Goal: Task Accomplishment & Management: Complete application form

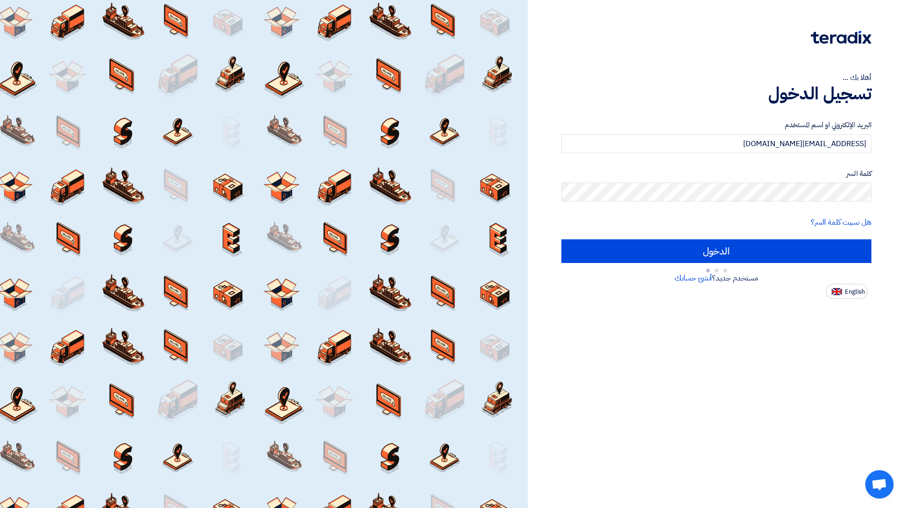
type input "Sign in"
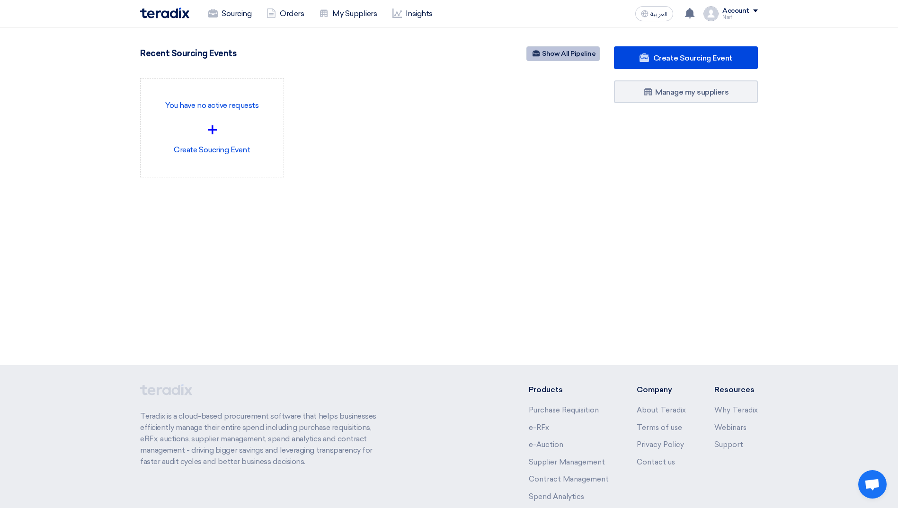
click at [554, 55] on link "Show All Pipeline" at bounding box center [562, 53] width 73 height 15
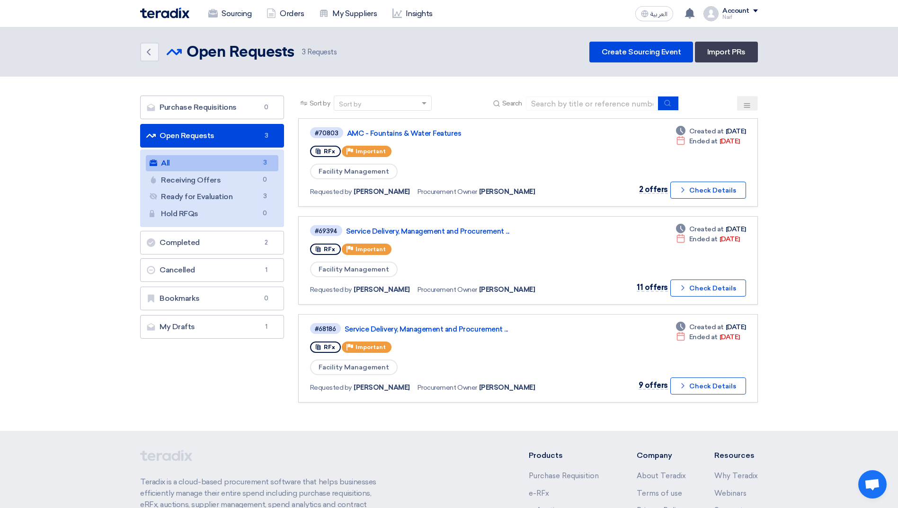
click at [235, 314] on div "Purchase Requisitions Purchase Requisitions 0 Open Requests Open Requests 3 All…" at bounding box center [212, 217] width 144 height 243
click at [233, 321] on link "My Drafts My Drafts 1" at bounding box center [212, 327] width 144 height 24
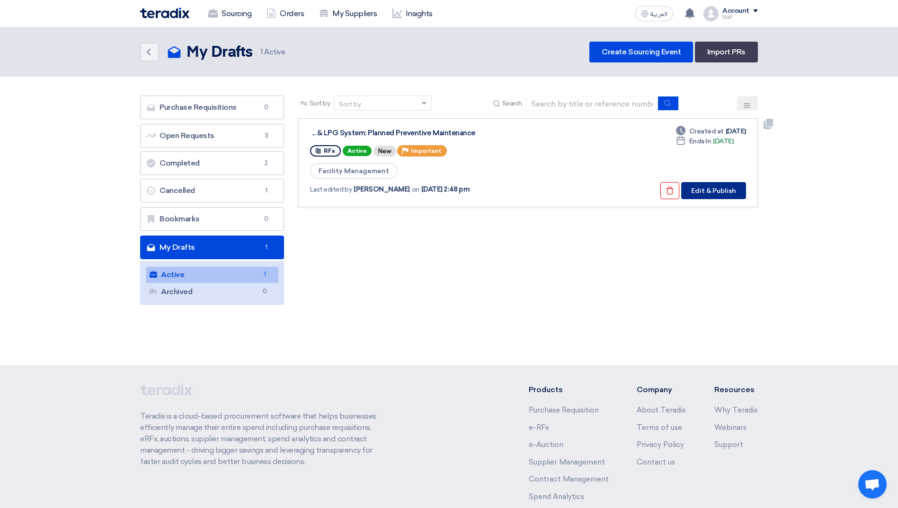
click at [700, 192] on button "Edit & Publish" at bounding box center [713, 190] width 65 height 17
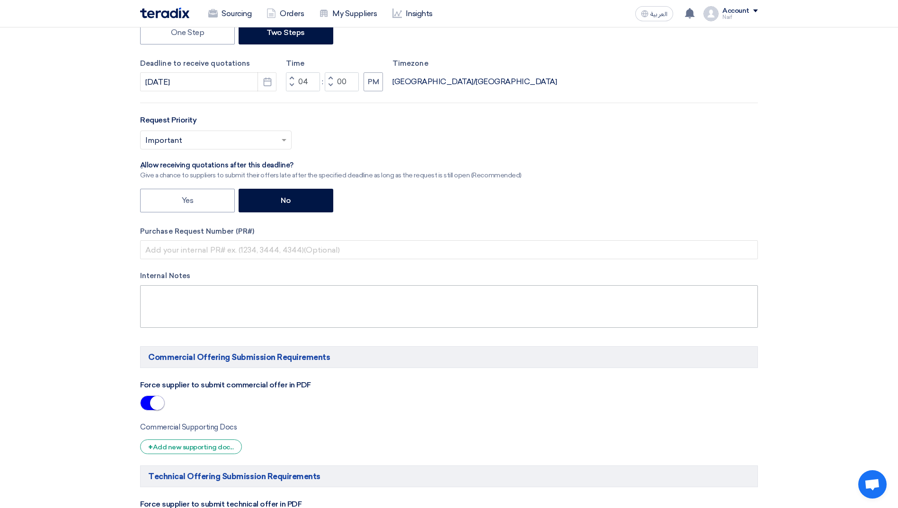
scroll to position [284, 0]
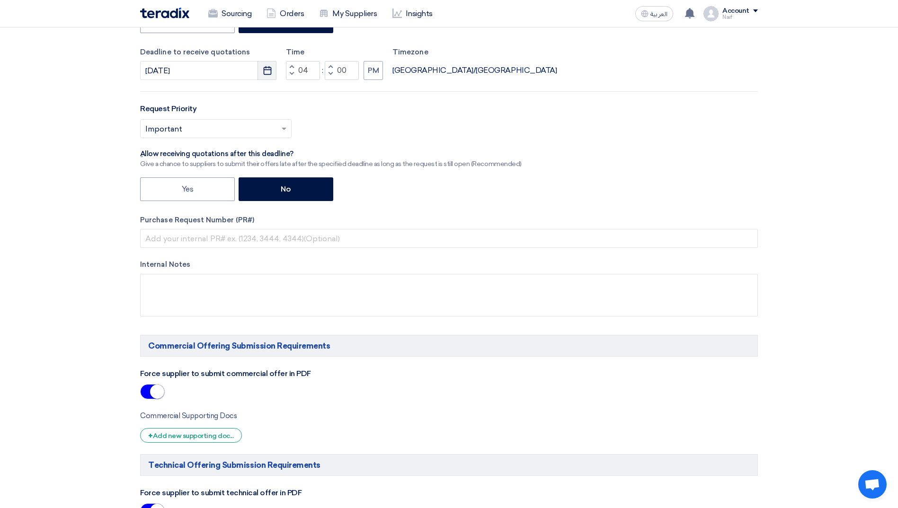
click at [267, 73] on icon "Pick a date" at bounding box center [267, 70] width 9 height 9
select select "10"
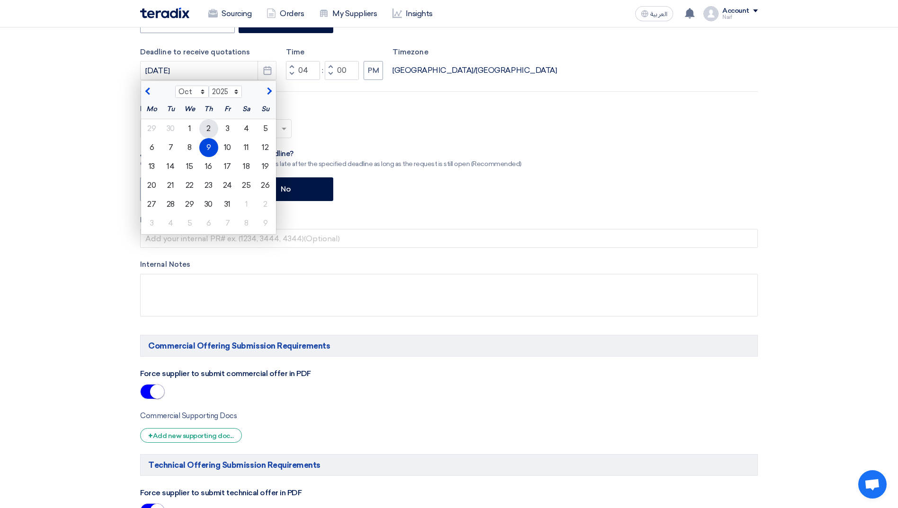
click at [206, 128] on div "2" at bounding box center [208, 128] width 19 height 19
type input "[DATE]"
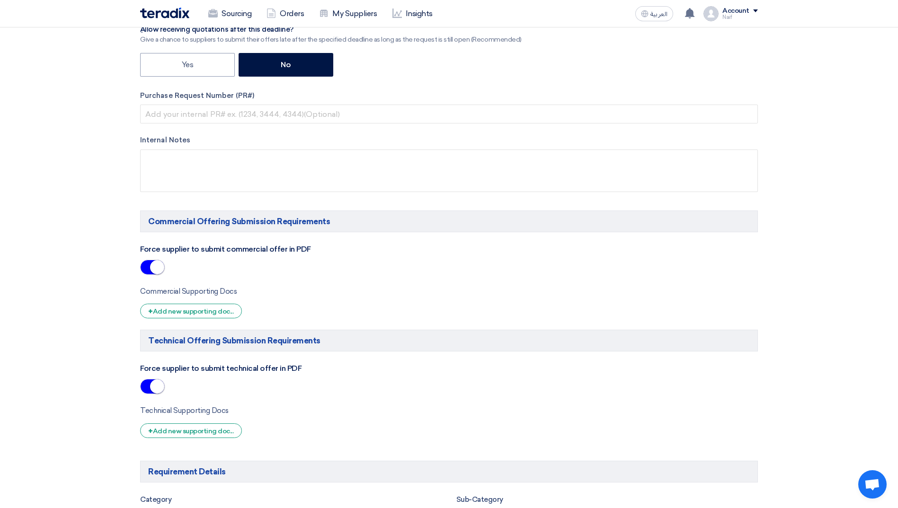
scroll to position [237, 0]
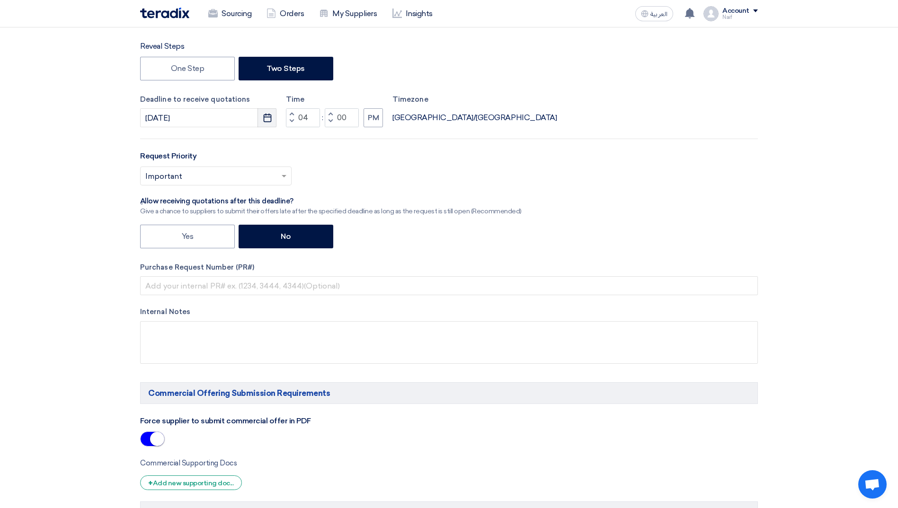
click at [266, 121] on icon "Pick a date" at bounding box center [267, 117] width 9 height 9
select select "10"
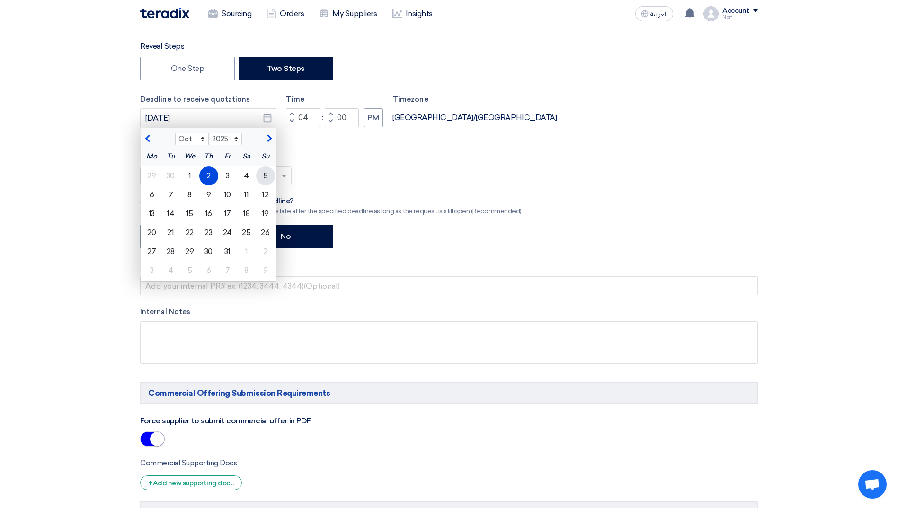
click at [263, 175] on div "5" at bounding box center [265, 176] width 19 height 19
type input "[DATE]"
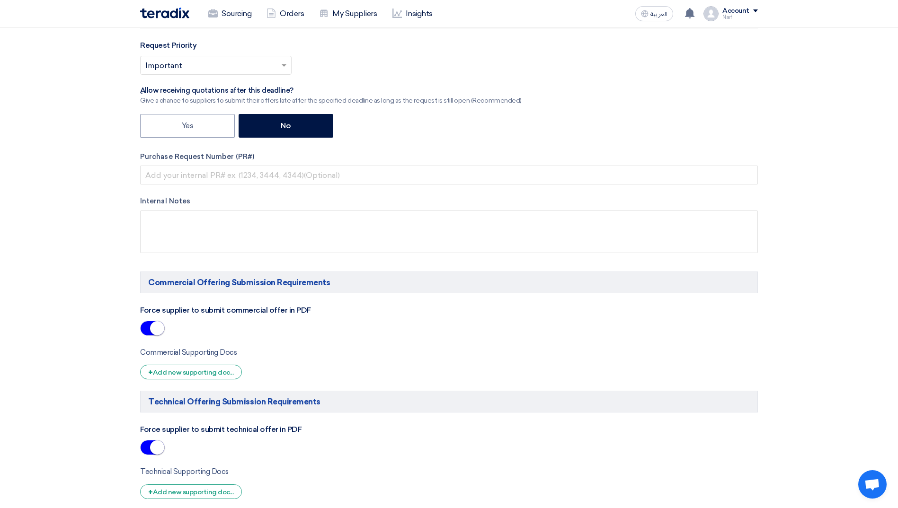
scroll to position [379, 0]
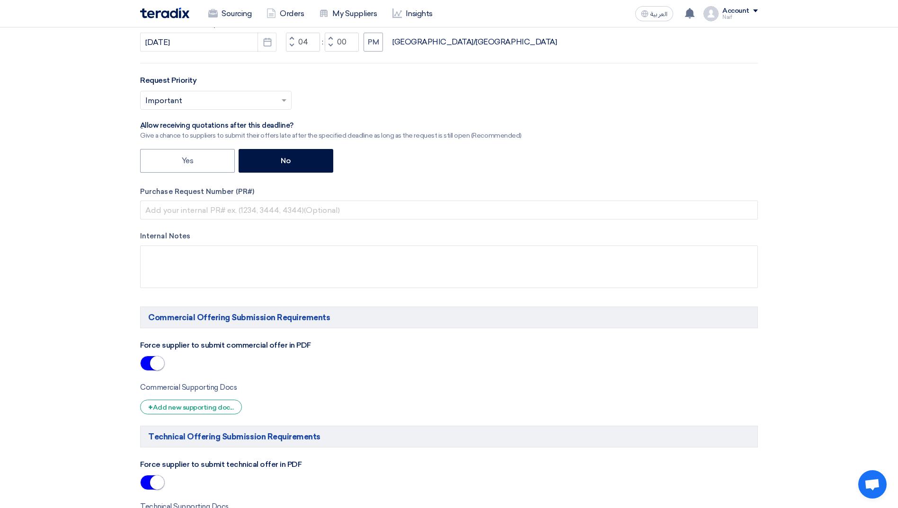
scroll to position [426, 0]
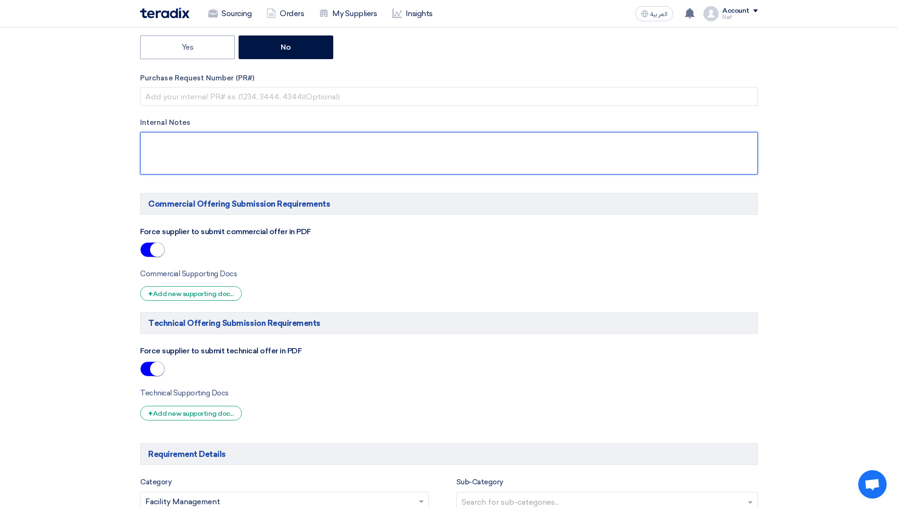
click at [213, 142] on textarea at bounding box center [449, 153] width 618 height 43
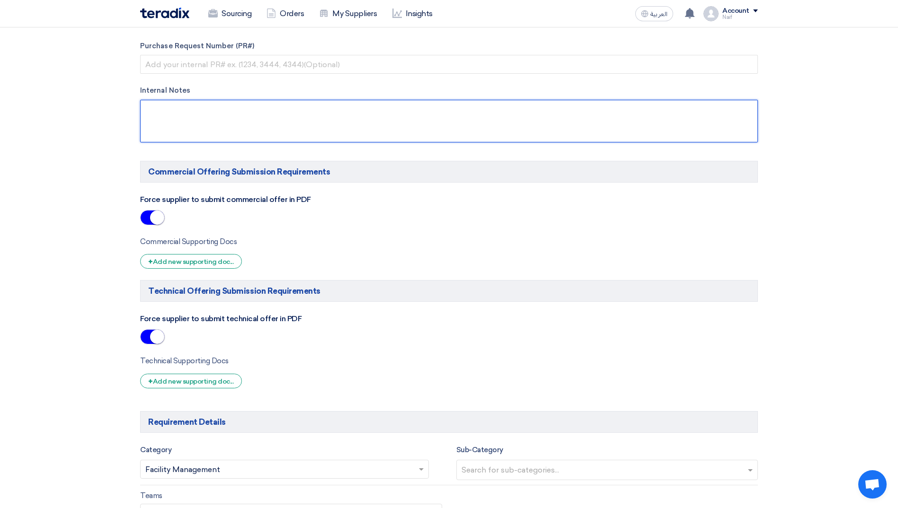
scroll to position [473, 0]
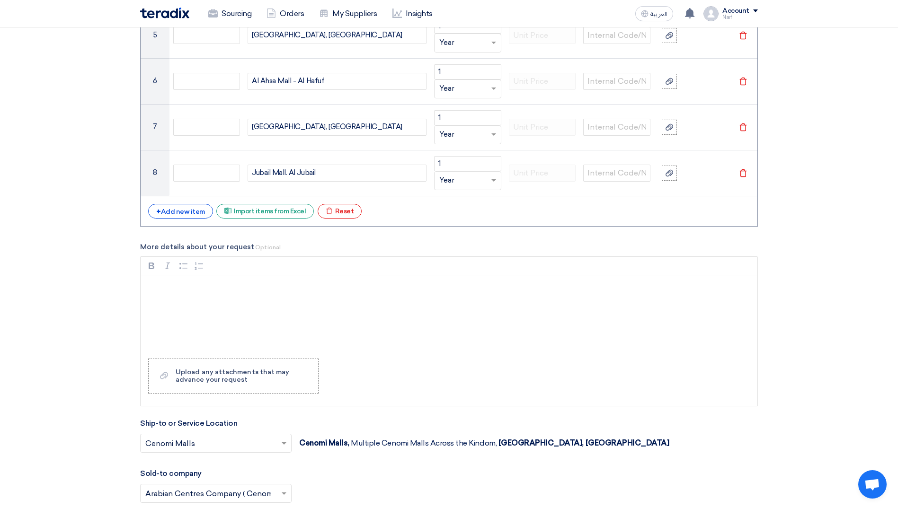
scroll to position [1278, 0]
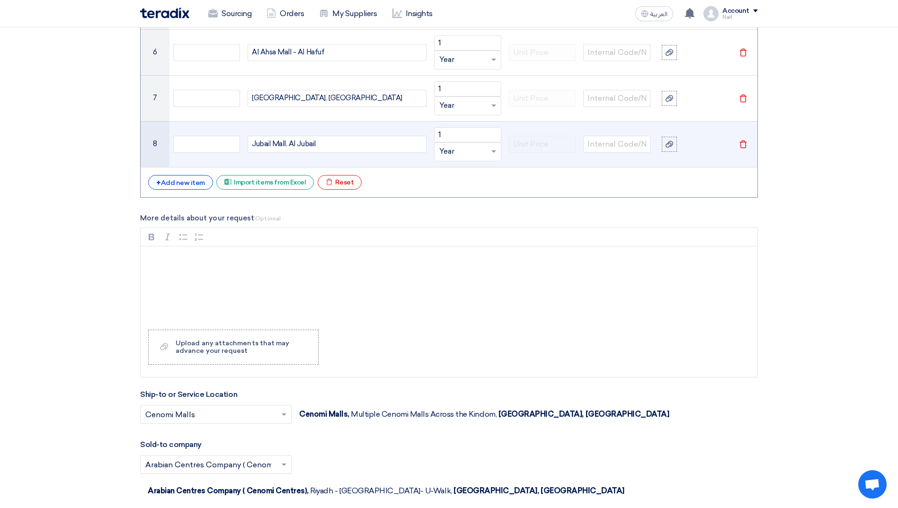
click at [281, 146] on div "Jubail Mall. Al Jubail" at bounding box center [337, 144] width 179 height 17
click at [288, 145] on div "Jubail Mall. Al Jubail" at bounding box center [337, 144] width 179 height 17
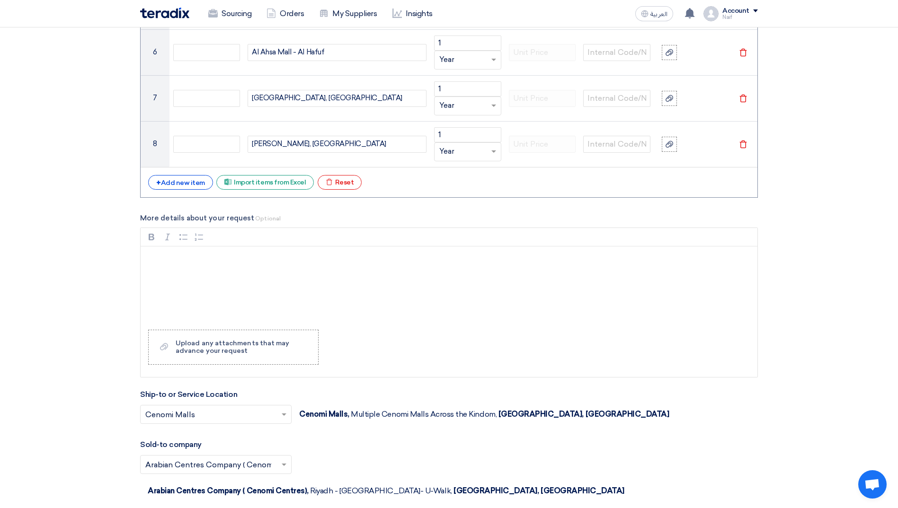
click at [252, 361] on label "Upload a file Upload any attachments that may advance your request" at bounding box center [233, 347] width 170 height 35
click at [0, 0] on input "Upload a file Upload any attachments that may advance your request" at bounding box center [0, 0] width 0 height 0
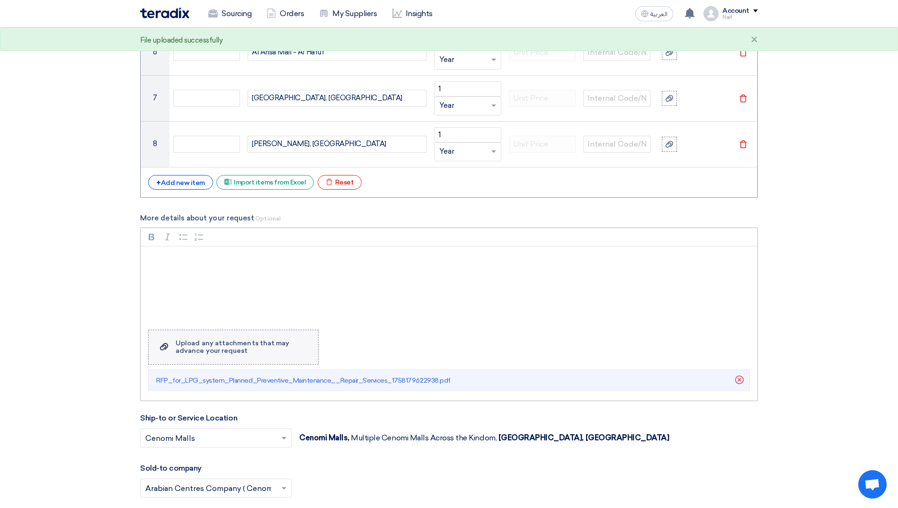
click at [253, 345] on div "Upload any attachments that may advance your request" at bounding box center [242, 347] width 133 height 15
click at [0, 0] on input "Upload a file Upload any attachments that may advance your request" at bounding box center [0, 0] width 0 height 0
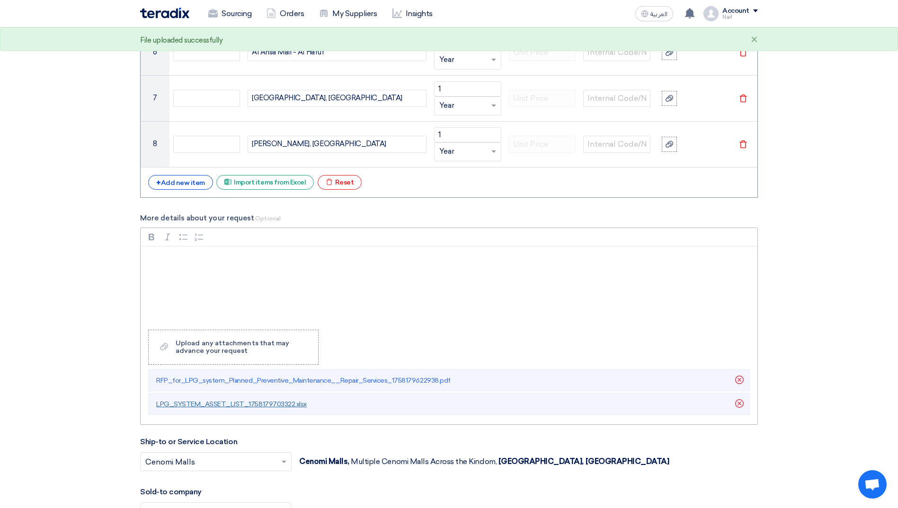
click at [222, 407] on span "LPG_SYSTEM_ASSET_LIST_1758179703322.xlsx" at bounding box center [231, 404] width 151 height 8
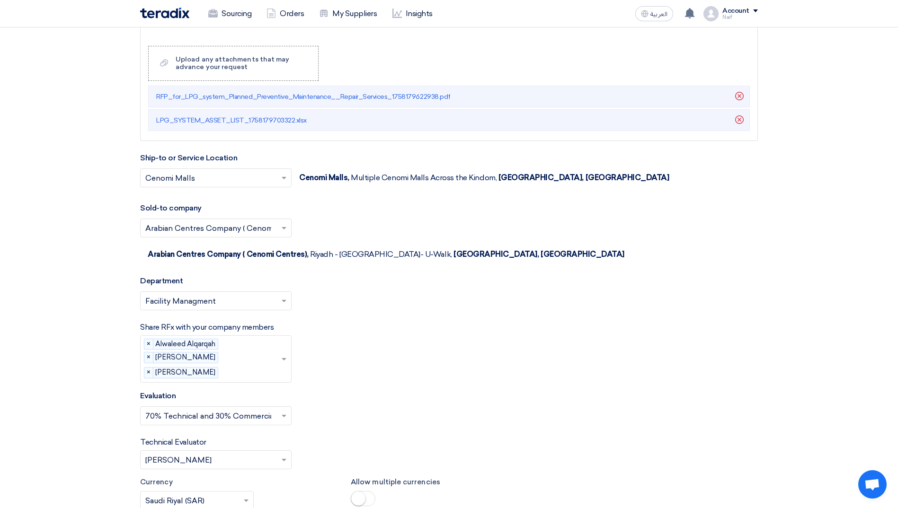
scroll to position [1889, 0]
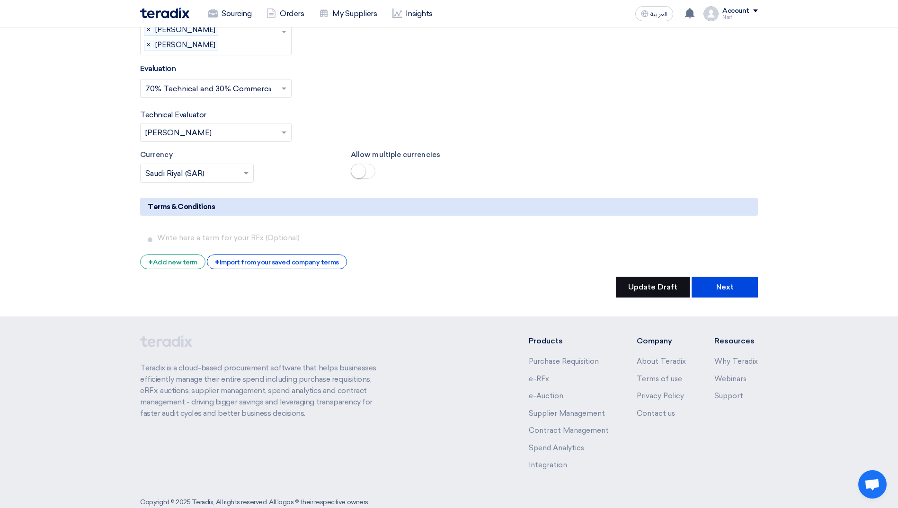
click at [647, 277] on button "Update Draft" at bounding box center [653, 287] width 74 height 21
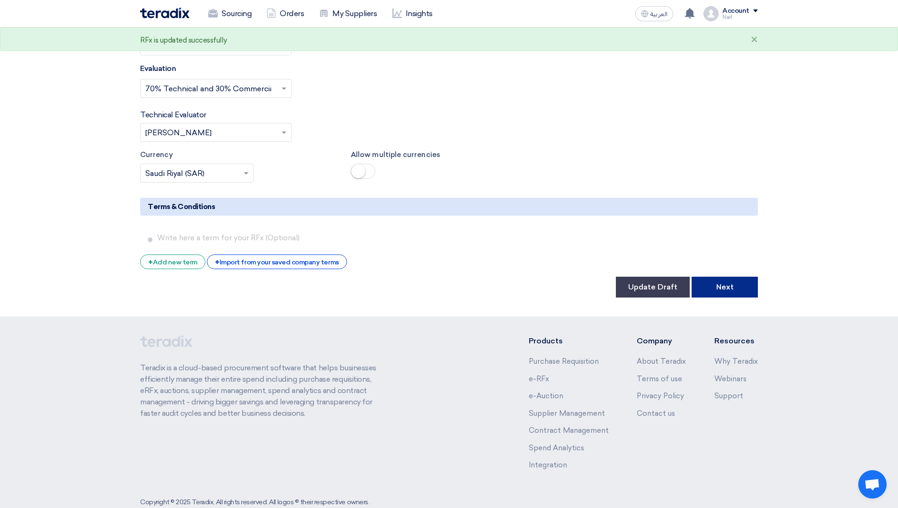
click at [721, 277] on button "Next" at bounding box center [725, 287] width 66 height 21
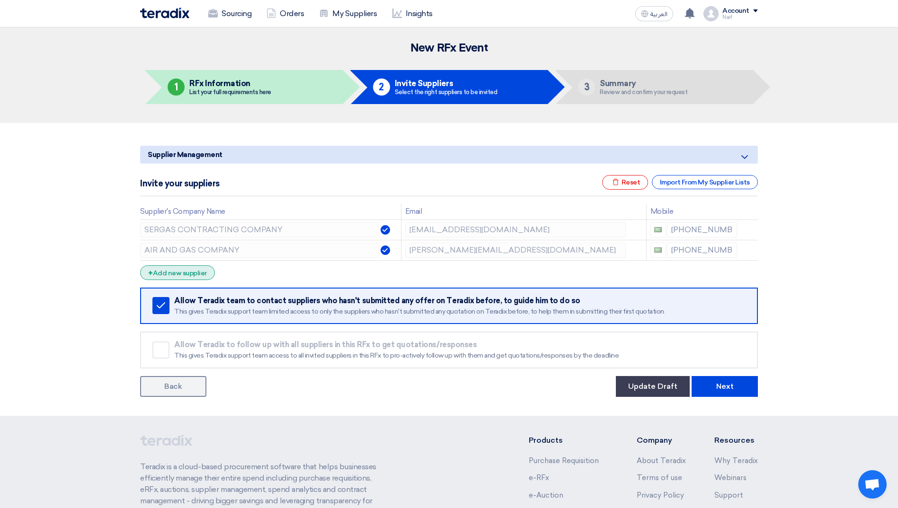
click at [196, 276] on div "+ Add new supplier" at bounding box center [177, 273] width 75 height 15
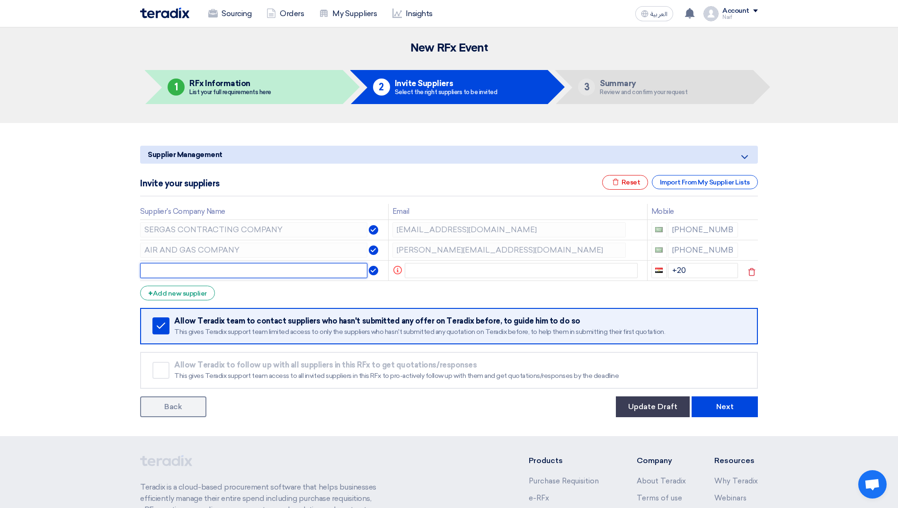
click at [205, 268] on input "text" at bounding box center [253, 270] width 227 height 15
type input "FIRST FLAME CONTRACTING COMPANY"
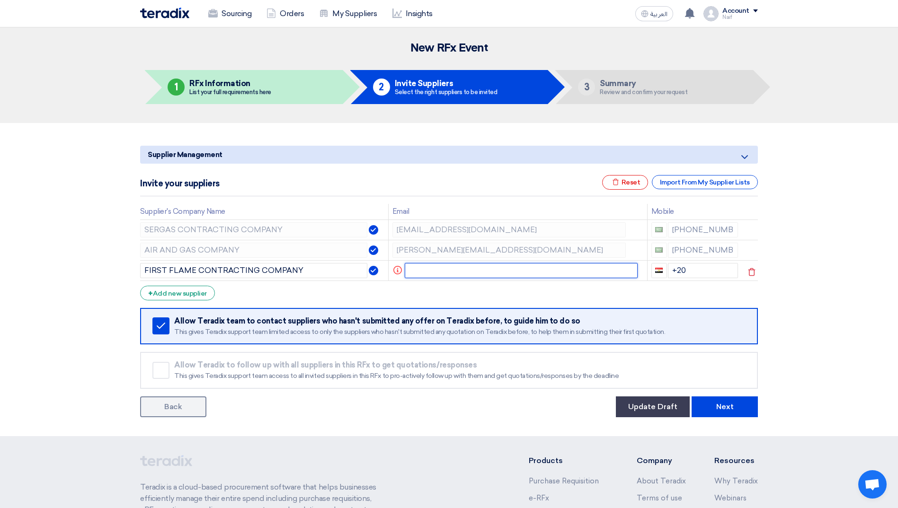
click at [450, 272] on input "text" at bounding box center [521, 270] width 233 height 15
paste input "[PERSON_NAME][EMAIL_ADDRESS][DOMAIN_NAME]"
type input "[PERSON_NAME][EMAIL_ADDRESS][DOMAIN_NAME]"
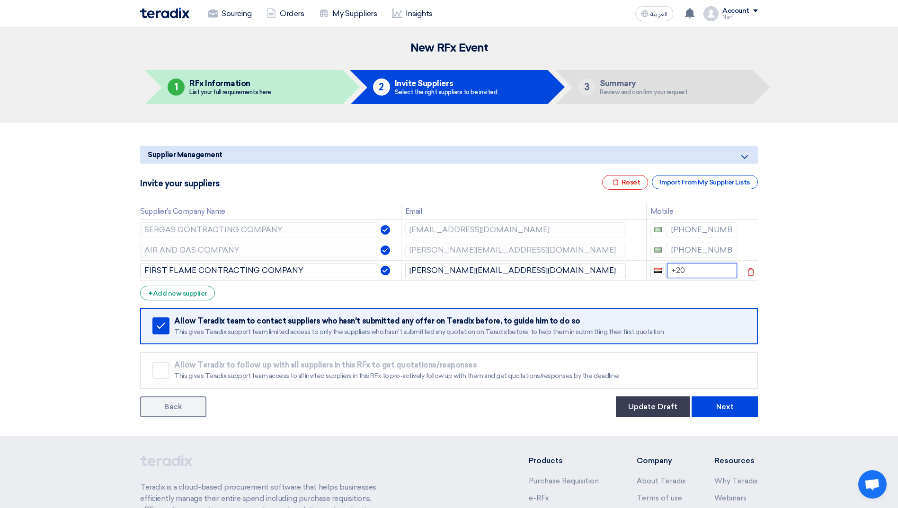
click at [693, 270] on input "+20" at bounding box center [702, 270] width 71 height 15
type input "+"
type input "[PHONE_NUMBER]"
click at [189, 300] on div "+ Add new supplier" at bounding box center [177, 293] width 75 height 15
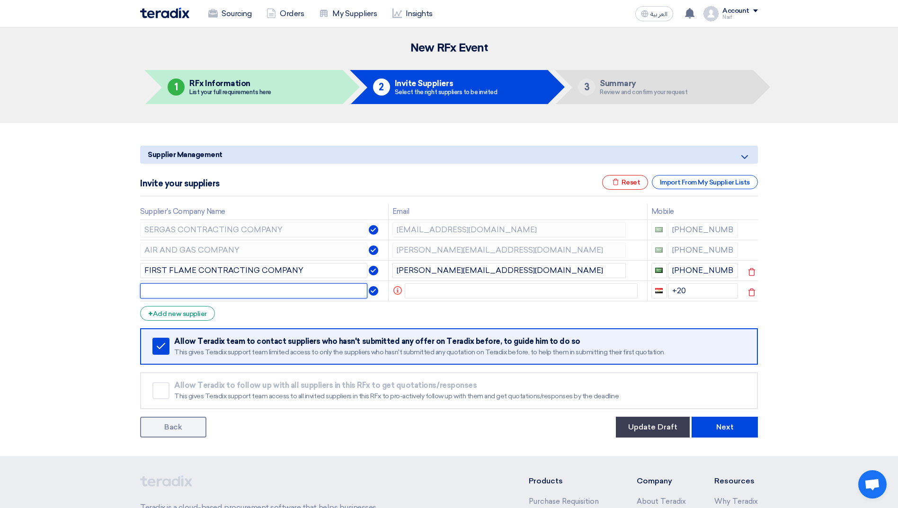
click at [204, 293] on input "text" at bounding box center [253, 291] width 227 height 15
click at [372, 270] on img at bounding box center [373, 270] width 9 height 9
click at [296, 290] on input "text" at bounding box center [253, 291] width 227 height 15
click at [221, 289] on input "text" at bounding box center [253, 291] width 227 height 15
type input "NAHDI GASES"
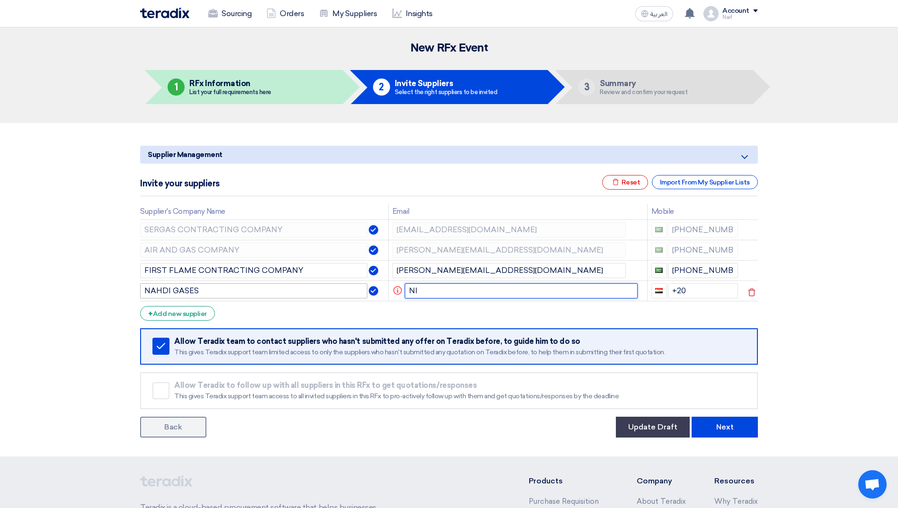
type input "N"
type input "[EMAIL_ADDRESS][DOMAIN_NAME]"
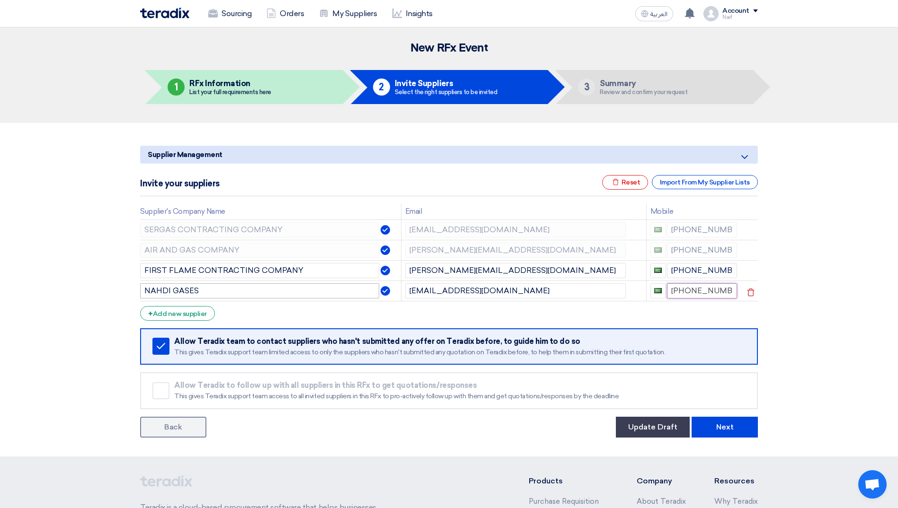
type input "[PHONE_NUMBER]"
click at [190, 310] on div "+ Add new supplier" at bounding box center [177, 313] width 75 height 15
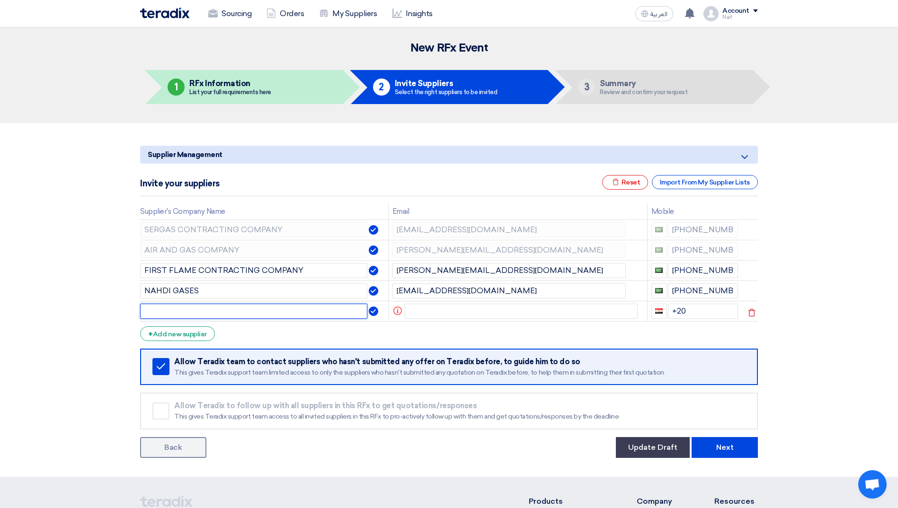
click at [151, 307] on input "text" at bounding box center [253, 311] width 227 height 15
type input "DORAR AL TAMAM"
click at [686, 312] on input "+20" at bounding box center [703, 311] width 71 height 15
type input "[PHONE_NUMBER]"
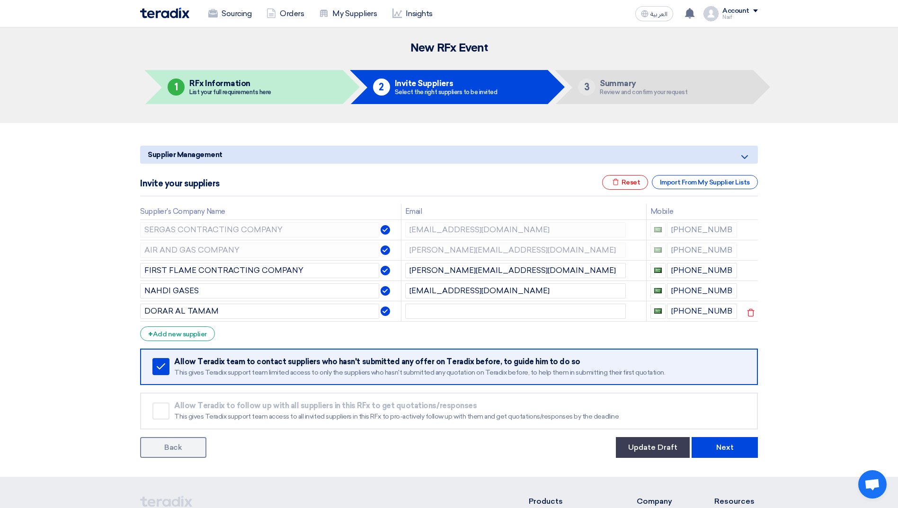
click at [67, 313] on section "Supplier Management Minimize/Maximize Category Invite your suppliers Excel file…" at bounding box center [449, 300] width 898 height 354
click at [493, 313] on input "text" at bounding box center [515, 311] width 221 height 15
drag, startPoint x: 493, startPoint y: 313, endPoint x: 416, endPoint y: 316, distance: 76.7
click at [416, 316] on input "text" at bounding box center [515, 311] width 221 height 15
type input "M"
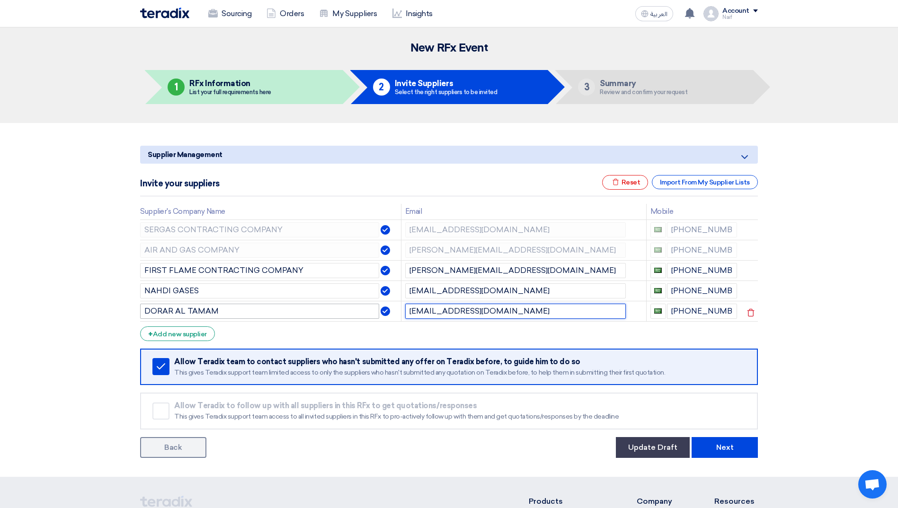
type input "[EMAIL_ADDRESS][DOMAIN_NAME]"
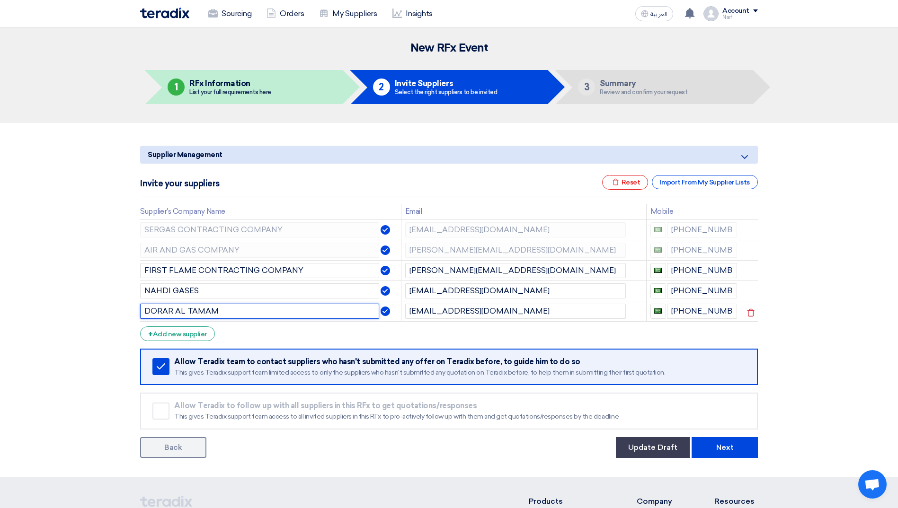
click at [203, 312] on input "DORAR AL TAMAM" at bounding box center [259, 311] width 239 height 15
type input "DORAR AL TAMMAM"
click at [58, 346] on section "Supplier Management Minimize/Maximize Category Invite your suppliers Excel file…" at bounding box center [449, 300] width 898 height 354
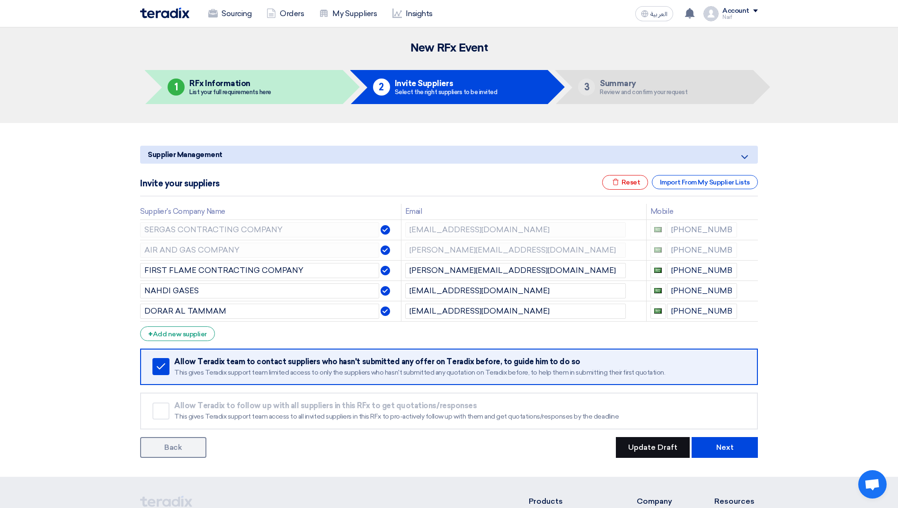
click at [656, 455] on button "Update Draft" at bounding box center [653, 447] width 74 height 21
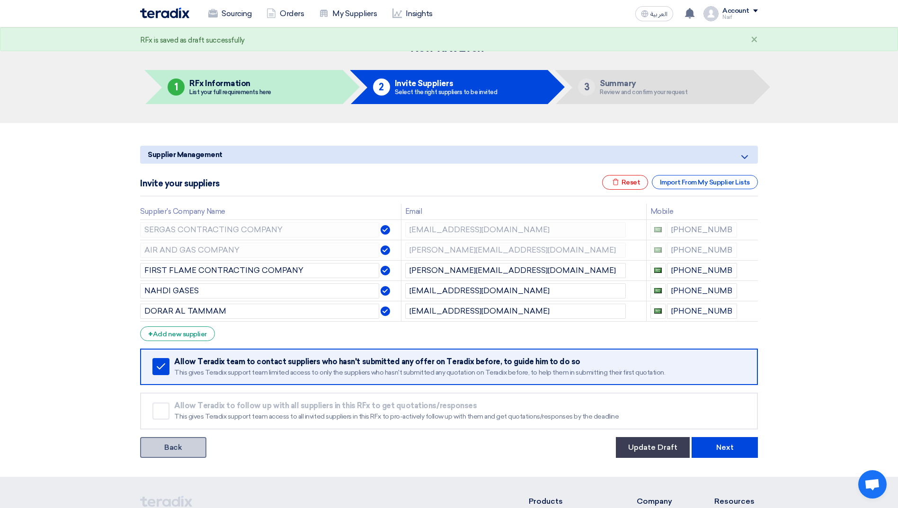
click at [179, 454] on link "Back" at bounding box center [173, 447] width 66 height 21
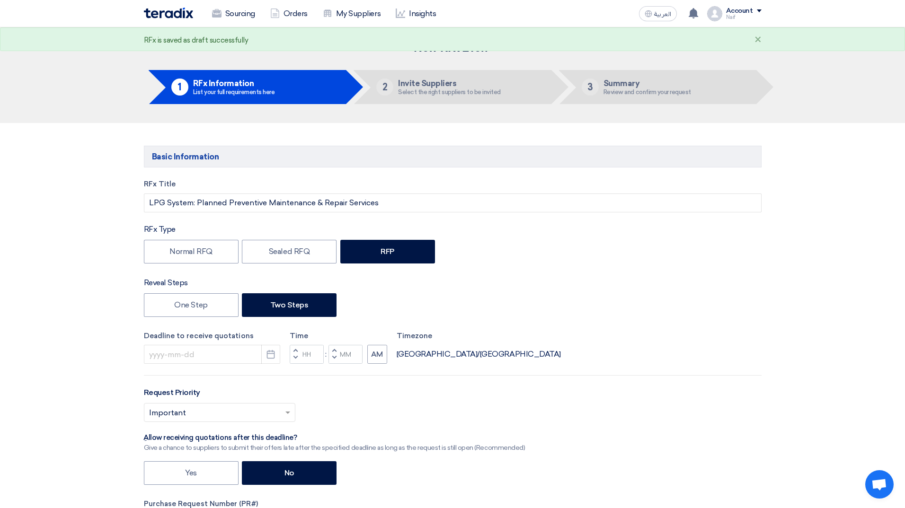
type input "[DATE]"
type input "04"
type input "00"
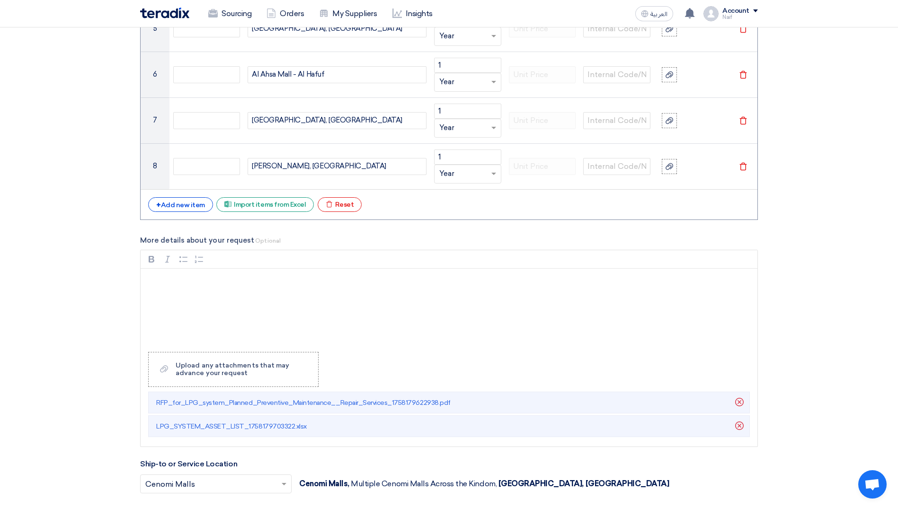
scroll to position [1369, 0]
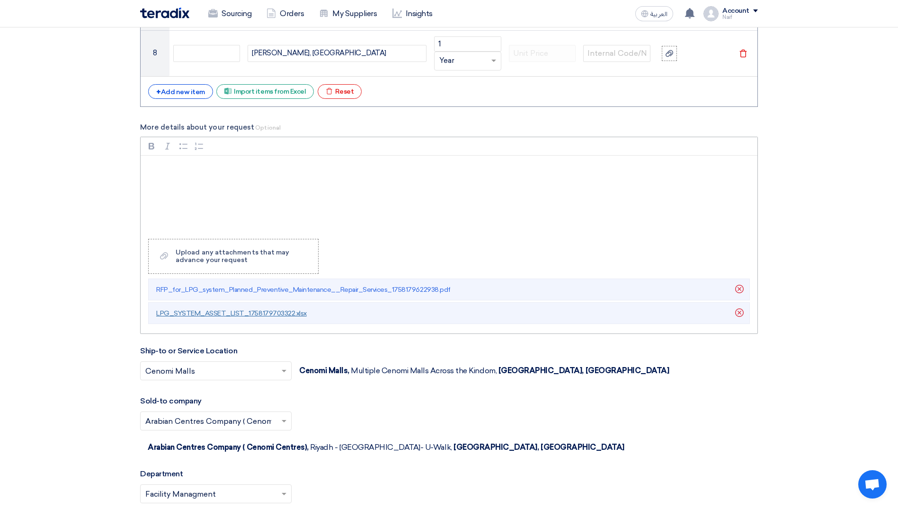
click at [219, 314] on span "LPG_SYSTEM_ASSET_LIST_1758179703322.xlsx" at bounding box center [231, 314] width 151 height 8
click at [241, 287] on span "RFP_for_LPG_system_Planned_Preventive_Maintenance__Repair_Services_175817962293…" at bounding box center [303, 290] width 294 height 8
drag, startPoint x: 844, startPoint y: 204, endPoint x: 834, endPoint y: 240, distance: 37.3
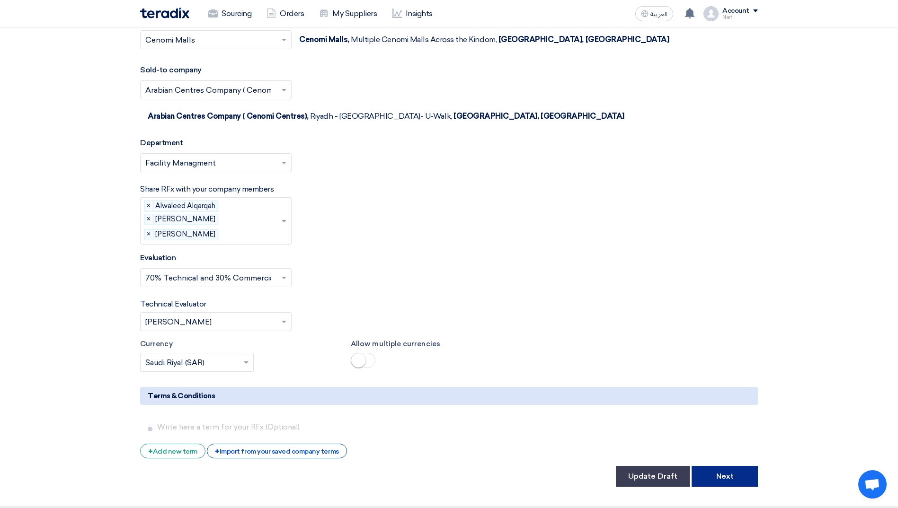
click at [741, 466] on button "Next" at bounding box center [725, 476] width 66 height 21
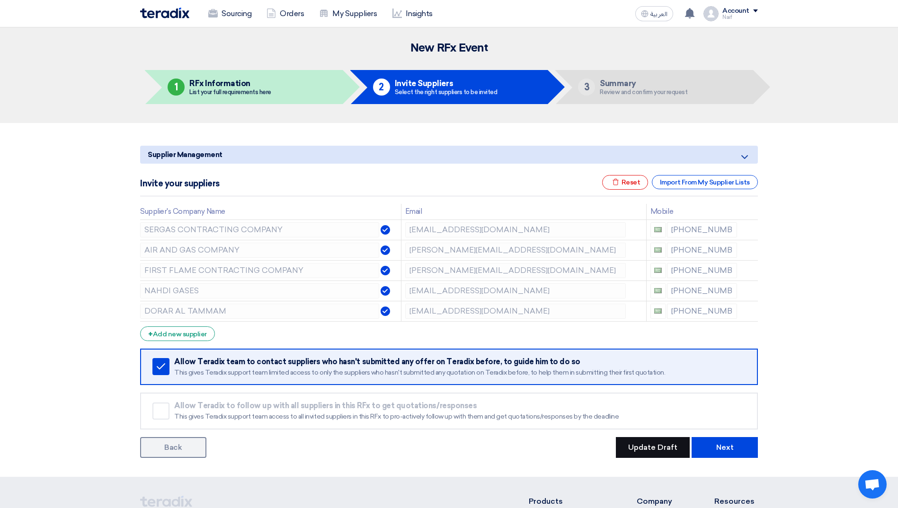
click at [660, 450] on button "Update Draft" at bounding box center [653, 447] width 74 height 21
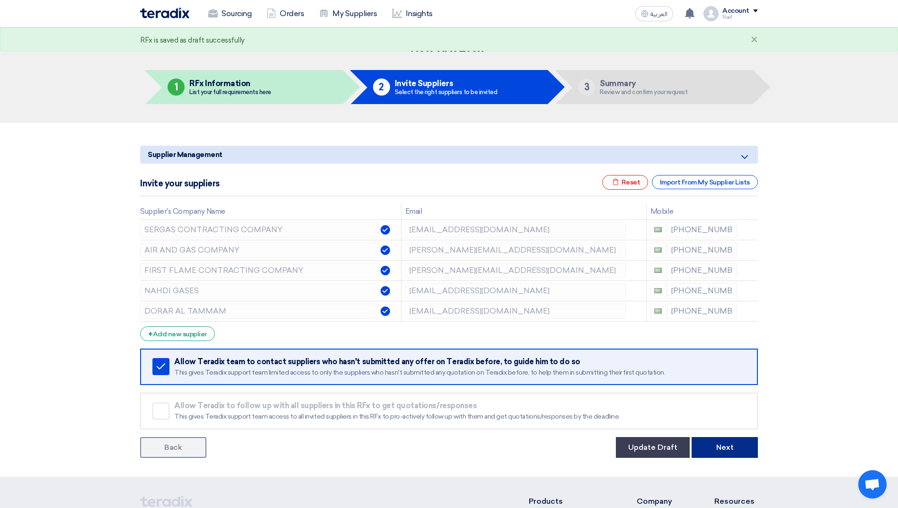
click at [710, 447] on button "Next" at bounding box center [725, 447] width 66 height 21
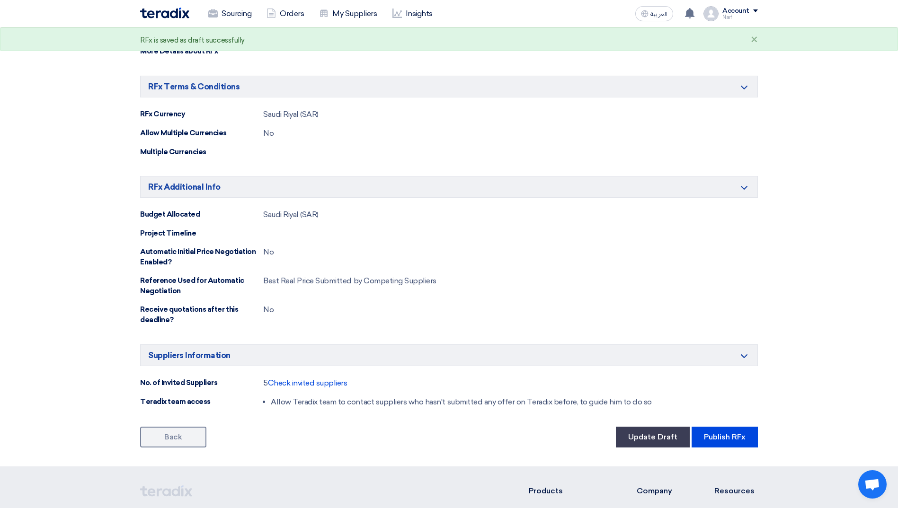
scroll to position [426, 0]
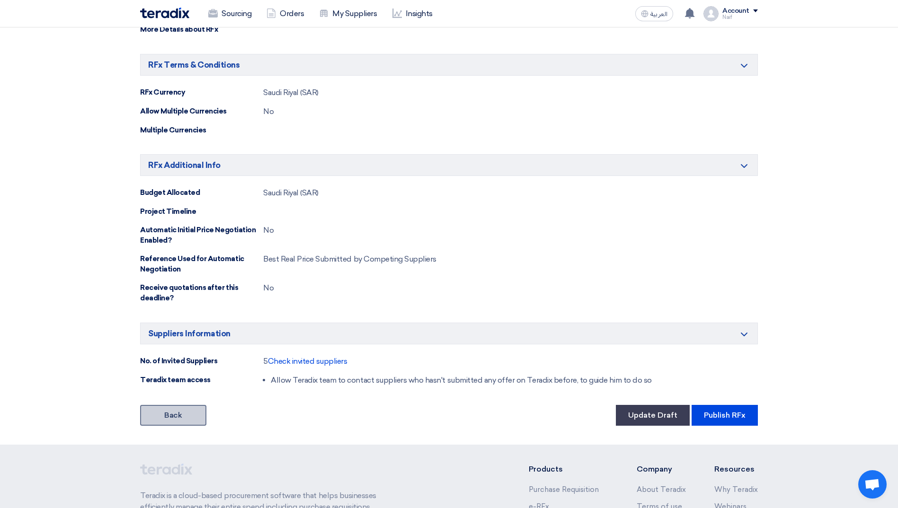
click at [169, 418] on link "Back" at bounding box center [173, 415] width 66 height 21
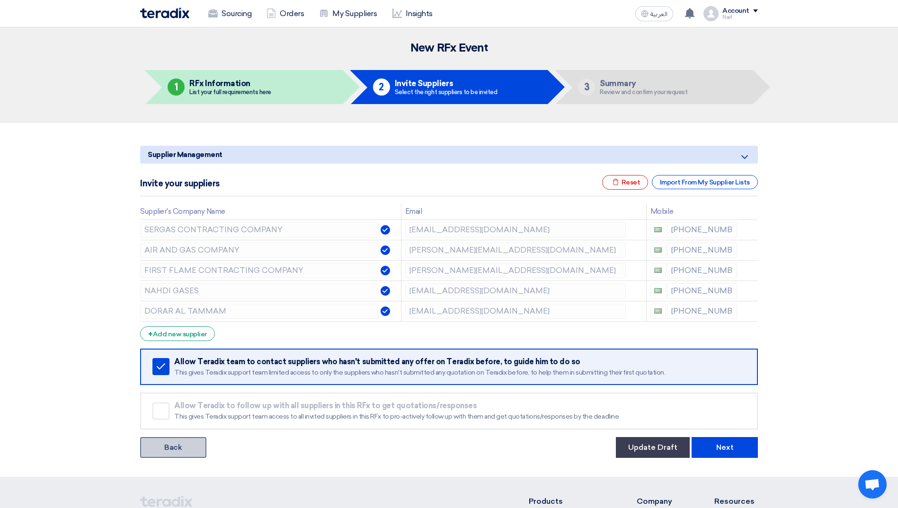
click at [169, 443] on link "Back" at bounding box center [173, 447] width 66 height 21
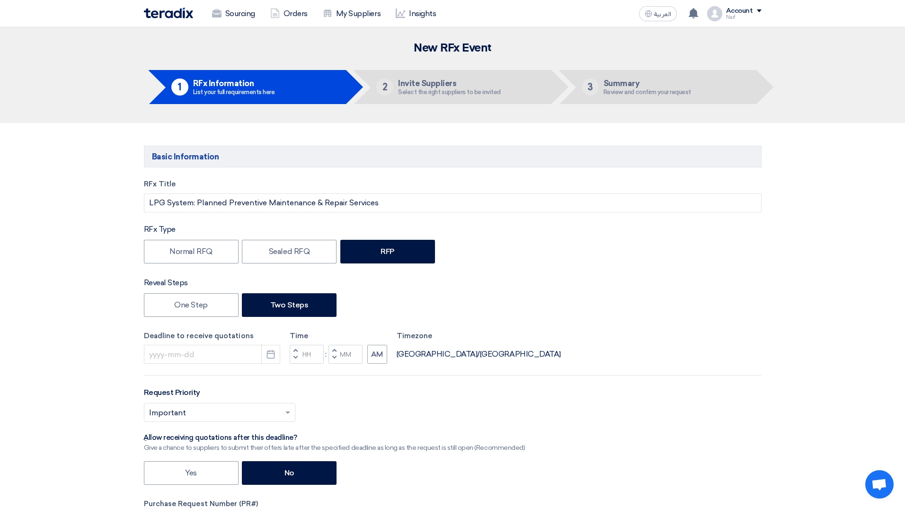
type input "[DATE]"
type input "04"
type input "00"
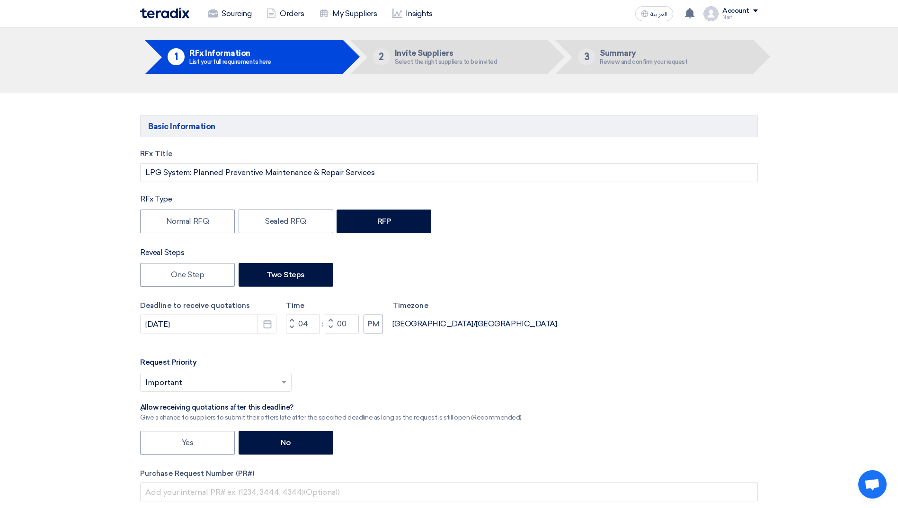
scroll to position [47, 0]
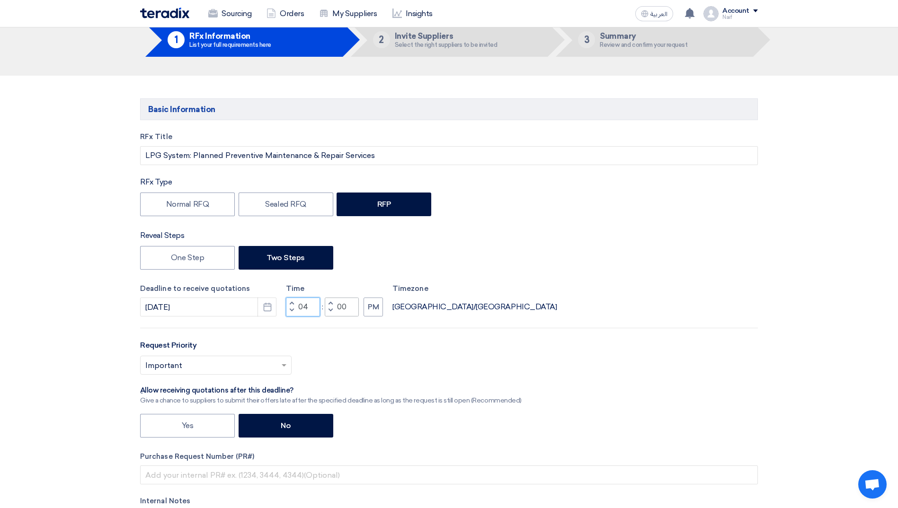
drag, startPoint x: 300, startPoint y: 307, endPoint x: 340, endPoint y: 309, distance: 40.7
click at [340, 309] on div "Increment hours 04 Decrement hours : Increment minutes 00 Decrement minutes PM" at bounding box center [334, 307] width 97 height 19
type input "12"
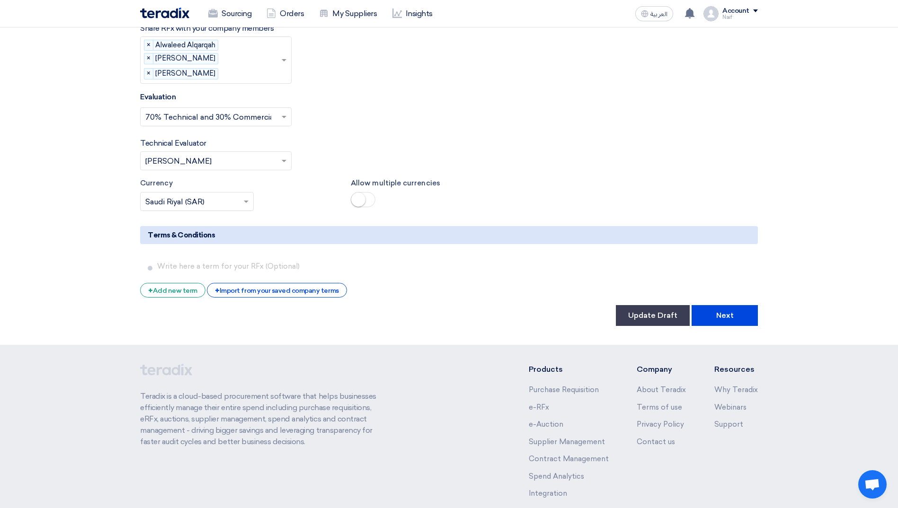
scroll to position [1889, 0]
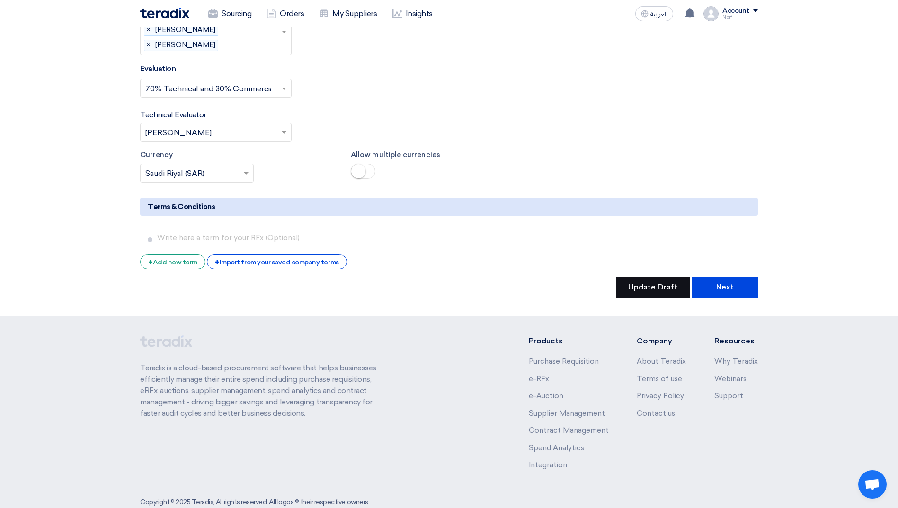
click at [640, 277] on button "Update Draft" at bounding box center [653, 287] width 74 height 21
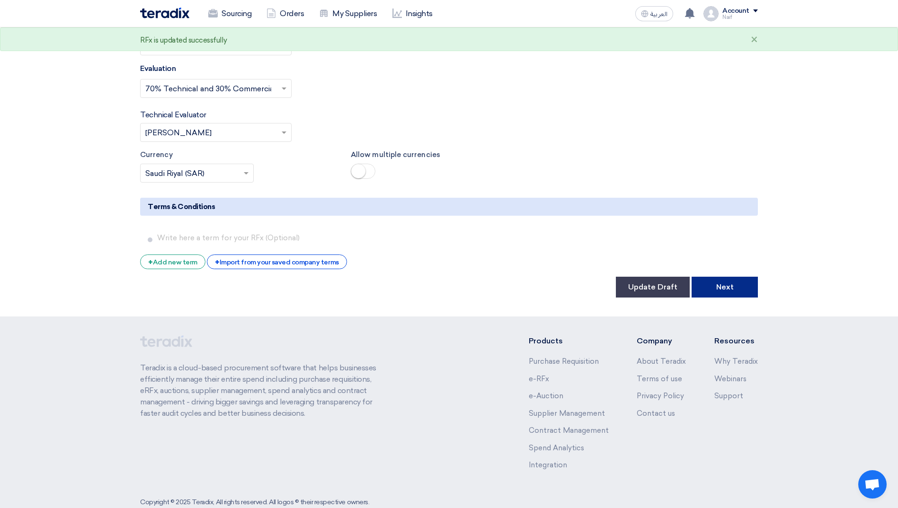
click at [732, 277] on button "Next" at bounding box center [725, 287] width 66 height 21
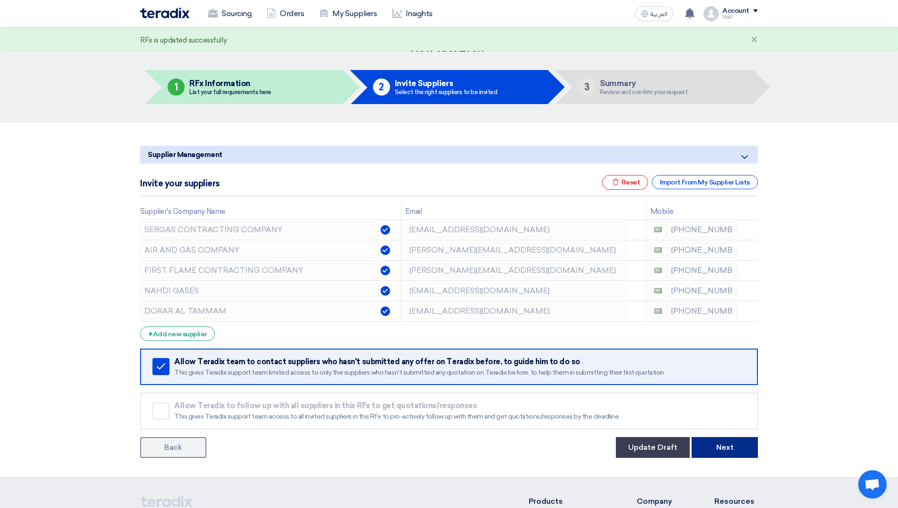
click at [739, 442] on button "Next" at bounding box center [725, 447] width 66 height 21
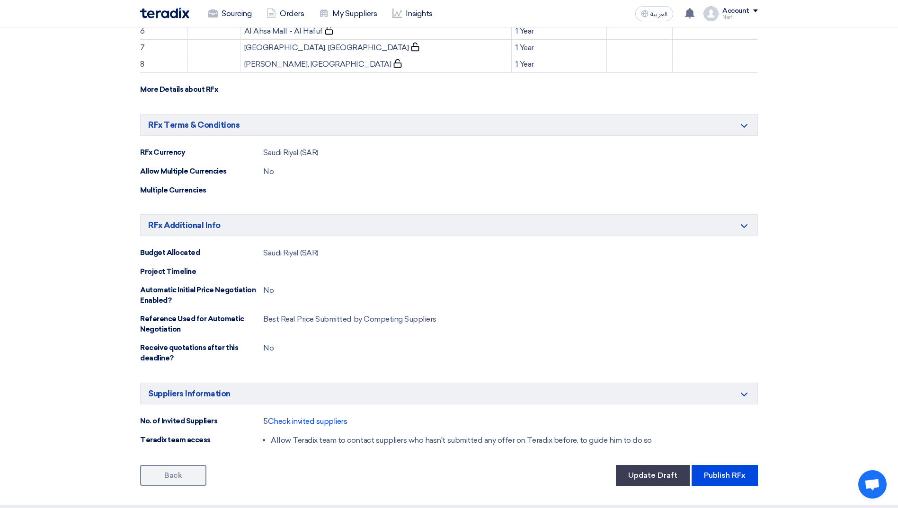
scroll to position [426, 0]
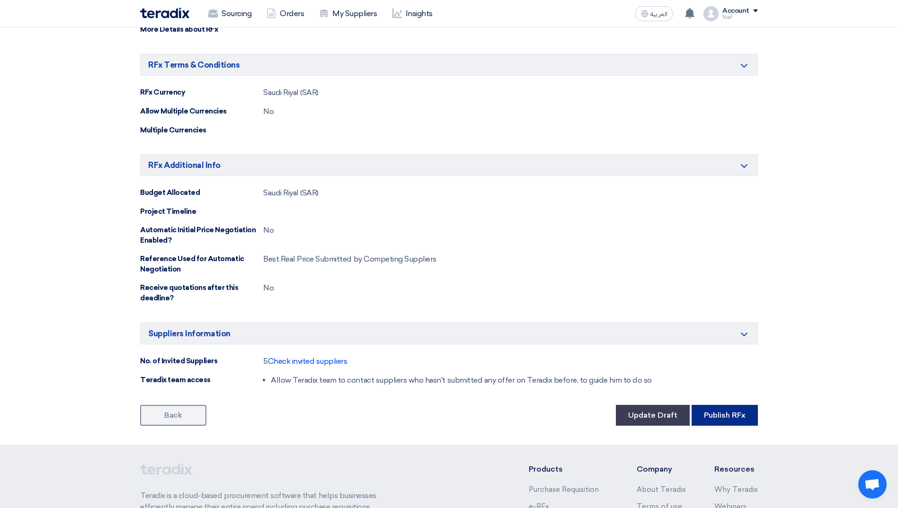
drag, startPoint x: 733, startPoint y: 416, endPoint x: 849, endPoint y: 348, distance: 133.9
click at [849, 349] on section "Basic Information Minimize/Maximize Category Request title LPG System: Planned …" at bounding box center [449, 71] width 898 height 748
click at [328, 362] on span "Check invited suppliers" at bounding box center [308, 361] width 80 height 9
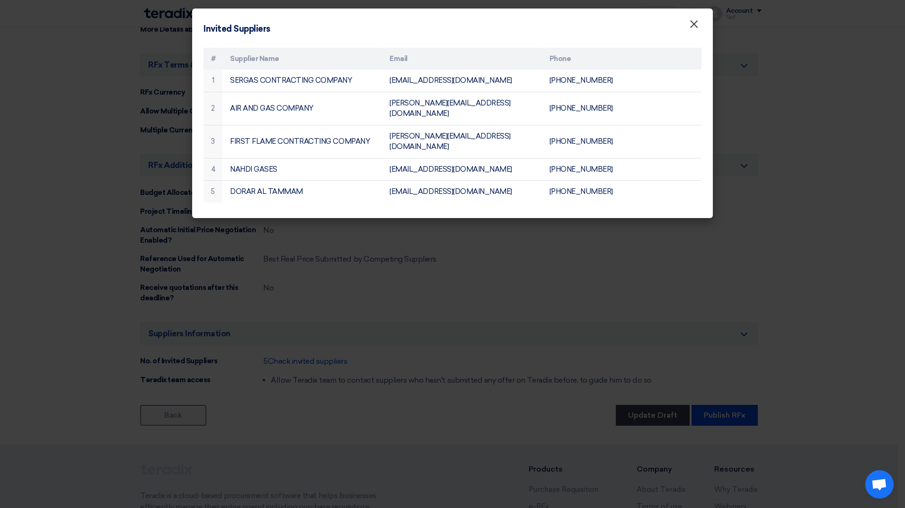
click at [691, 24] on span "×" at bounding box center [693, 26] width 9 height 19
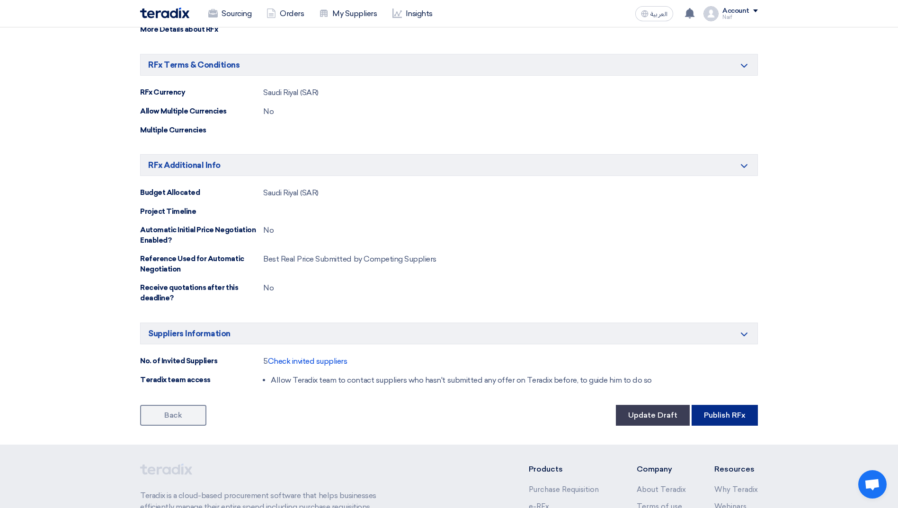
click at [719, 411] on button "Publish RFx" at bounding box center [725, 415] width 66 height 21
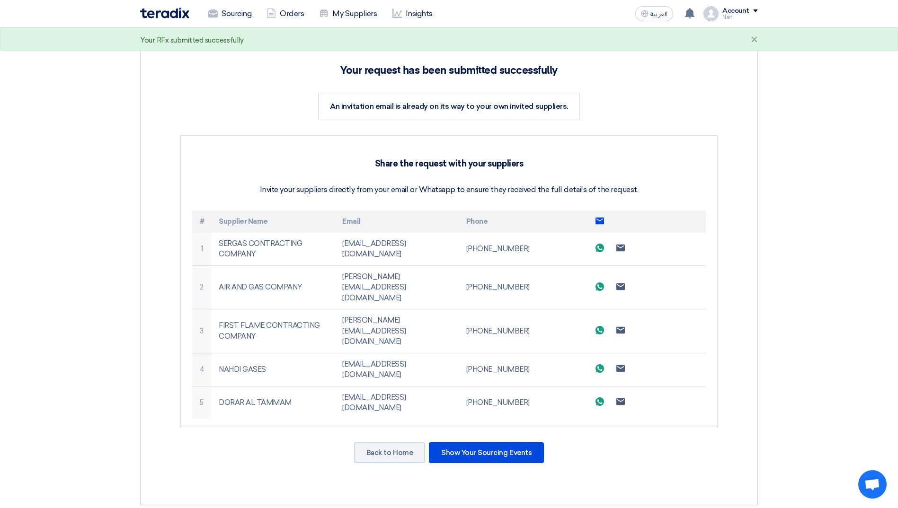
scroll to position [142, 0]
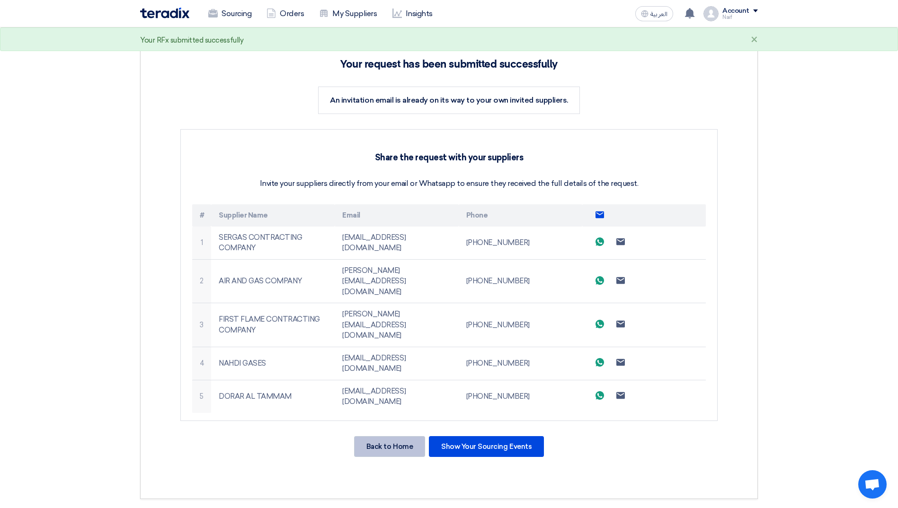
click at [414, 436] on div "Back to Home" at bounding box center [389, 446] width 71 height 21
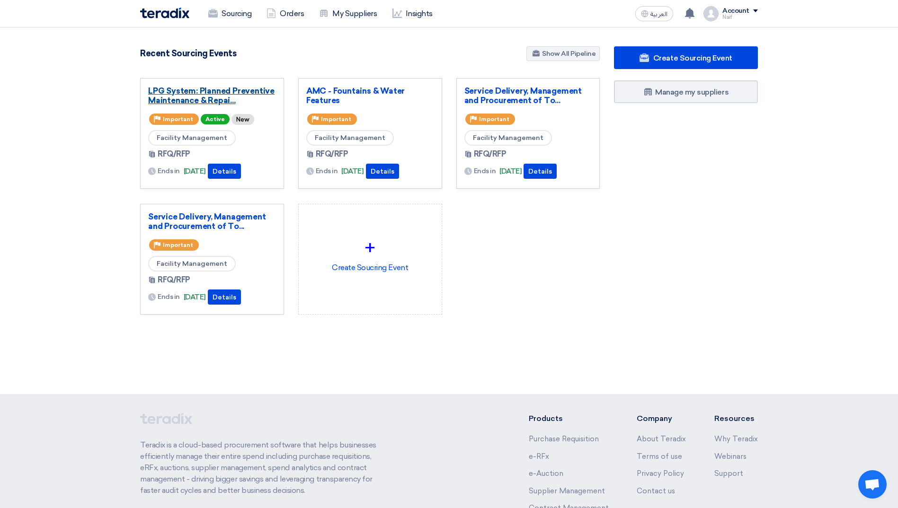
click at [208, 94] on link "LPG System: Planned Preventive Maintenance & Repai..." at bounding box center [212, 95] width 128 height 19
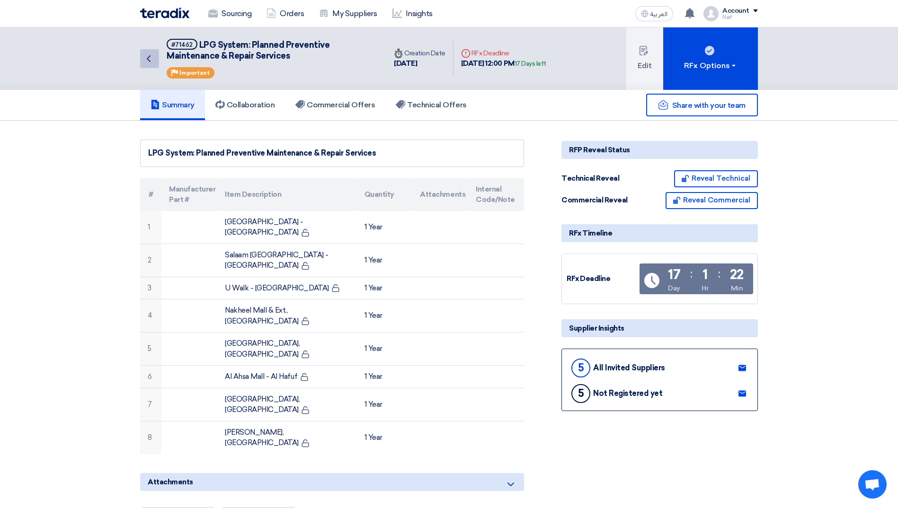
click at [152, 64] on icon "Back" at bounding box center [148, 58] width 11 height 11
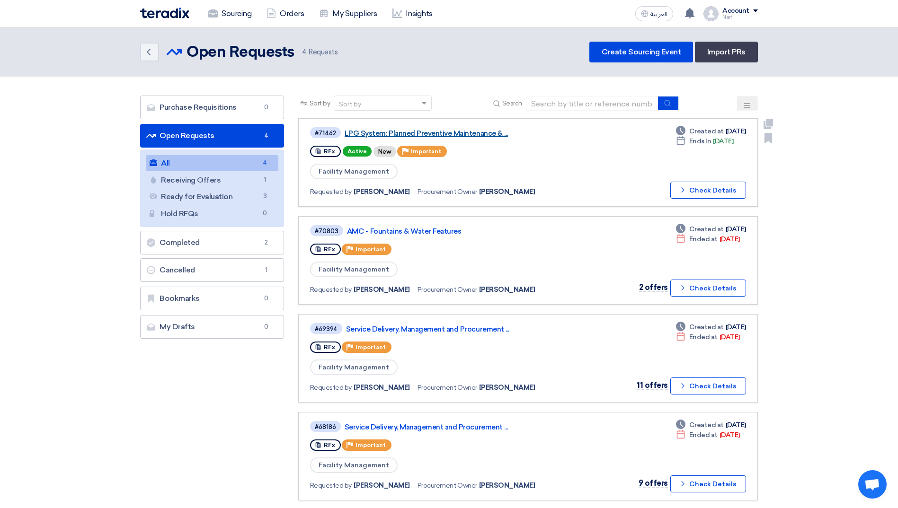
click at [411, 137] on link "LPG System: Planned Preventive Maintenance & ..." at bounding box center [463, 133] width 237 height 9
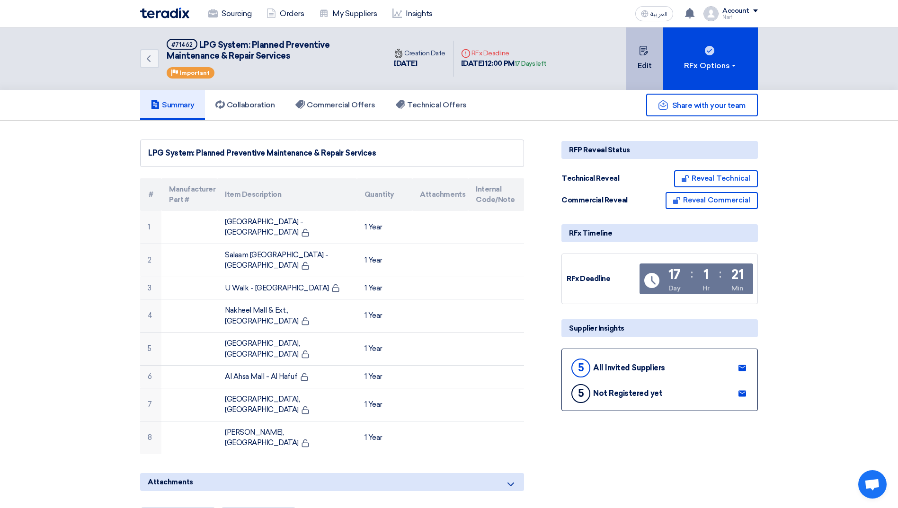
click at [642, 71] on button "Edit" at bounding box center [644, 58] width 37 height 62
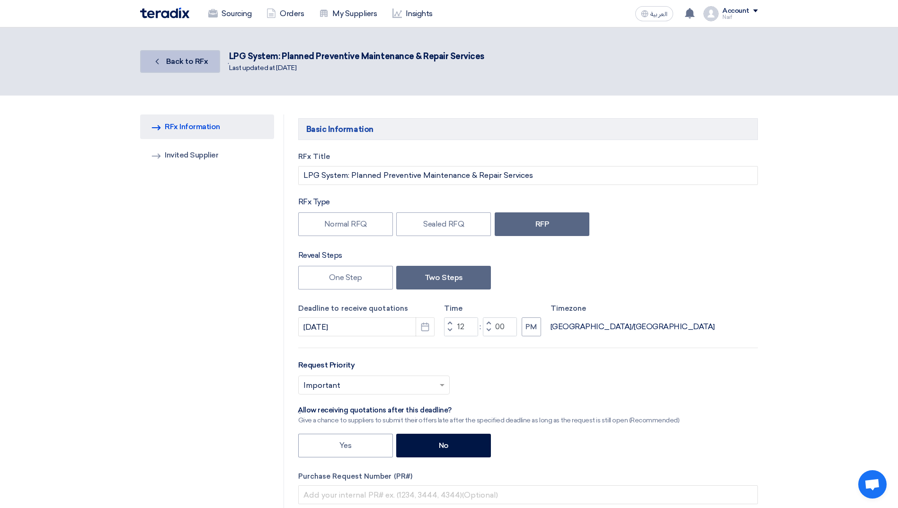
click at [159, 61] on icon "Back" at bounding box center [156, 61] width 9 height 9
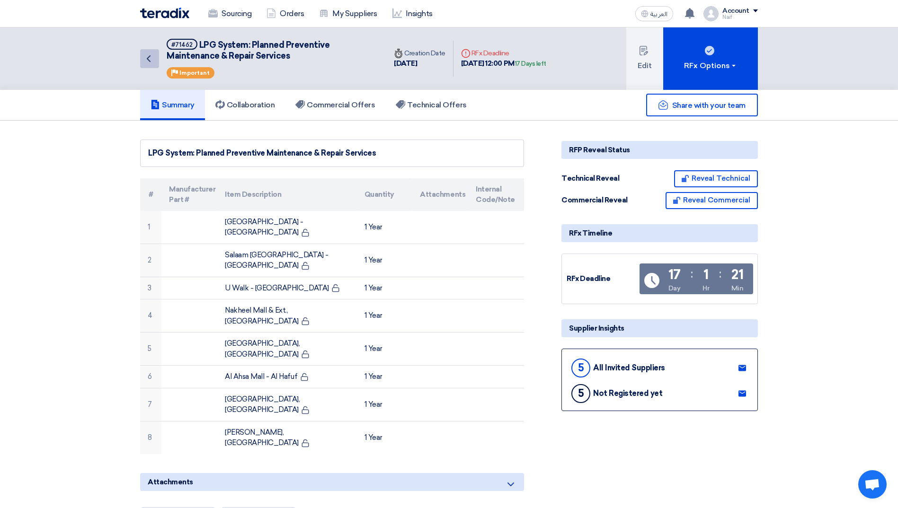
click at [148, 68] on link "Back" at bounding box center [149, 58] width 19 height 19
